Goal: Check status: Check status

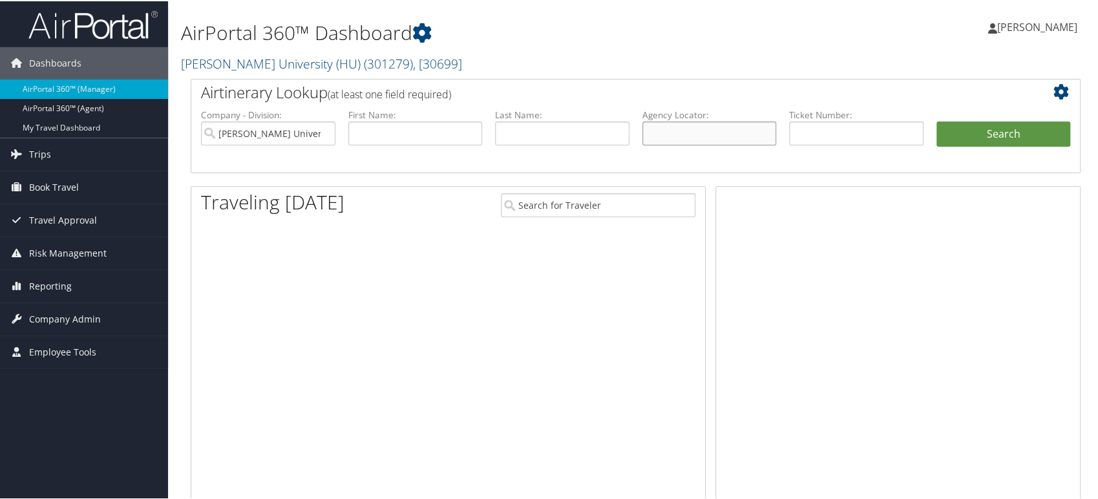
drag, startPoint x: 677, startPoint y: 127, endPoint x: 532, endPoint y: 149, distance: 146.3
click at [677, 127] on input "text" at bounding box center [709, 132] width 134 height 24
paste input "DB280F"
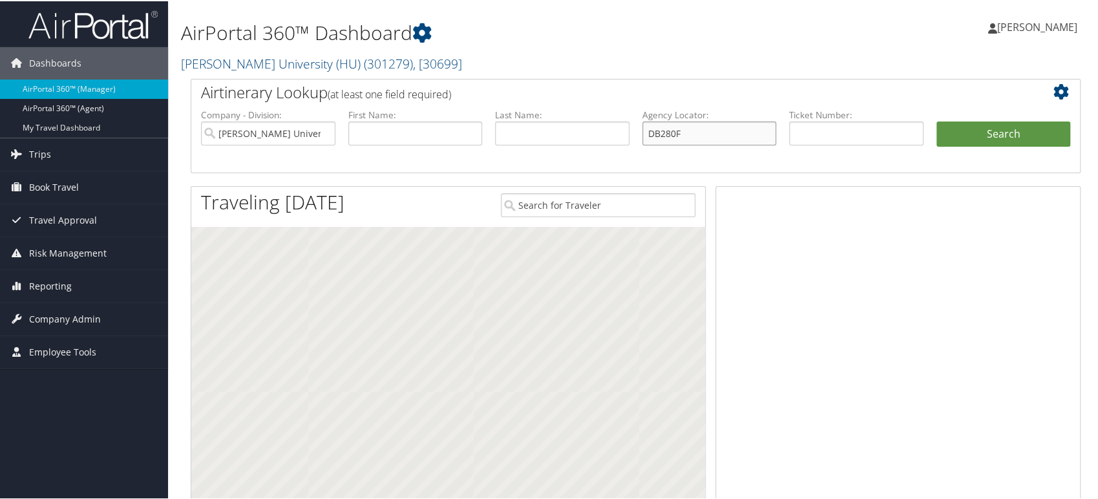
type input "DB280F"
click at [322, 133] on input "Howard University (HU)" at bounding box center [268, 132] width 134 height 24
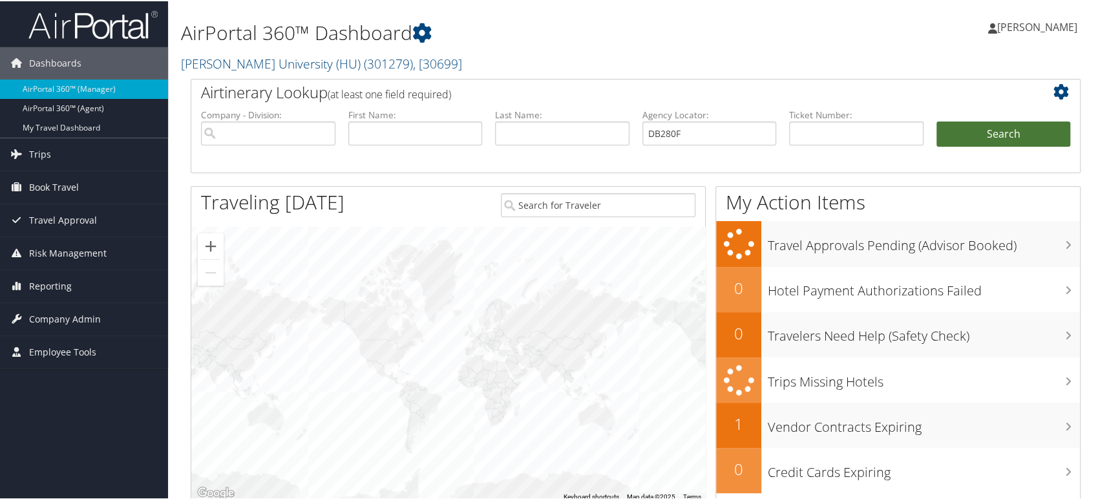
click at [955, 127] on button "Search" at bounding box center [1003, 133] width 134 height 26
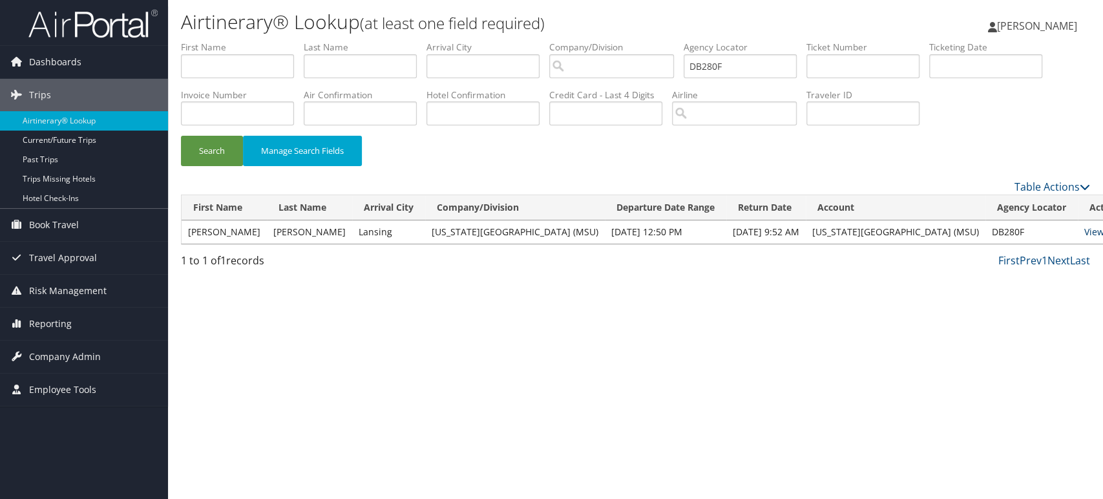
click at [1084, 231] on link "View" at bounding box center [1094, 232] width 20 height 12
click at [843, 385] on div "Airtinerary® Lookup (at least one field required) Rangdibou [PERSON_NAME] Rangd…" at bounding box center [635, 249] width 935 height 499
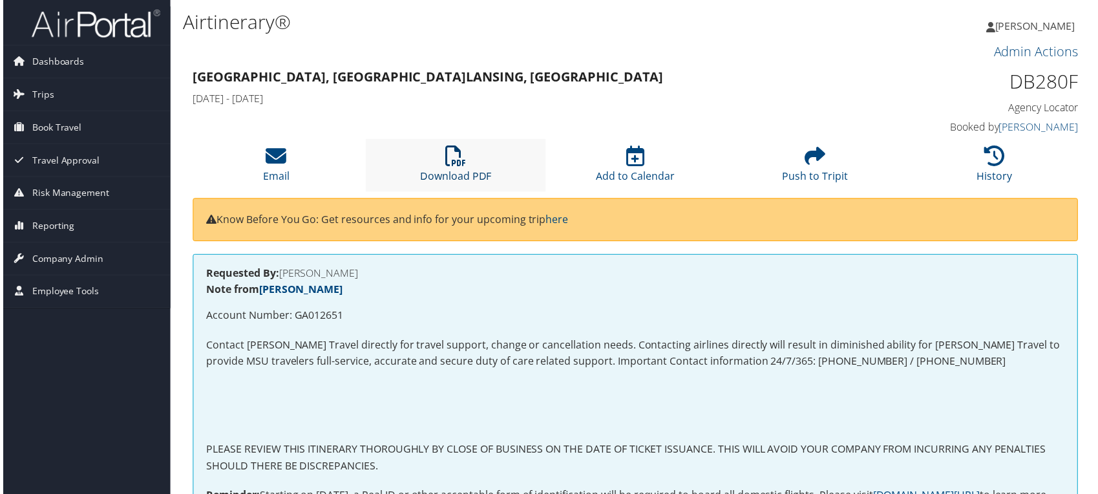
drag, startPoint x: 460, startPoint y: 158, endPoint x: 427, endPoint y: 152, distance: 34.1
click at [460, 157] on icon at bounding box center [455, 156] width 21 height 21
